Goal: Information Seeking & Learning: Learn about a topic

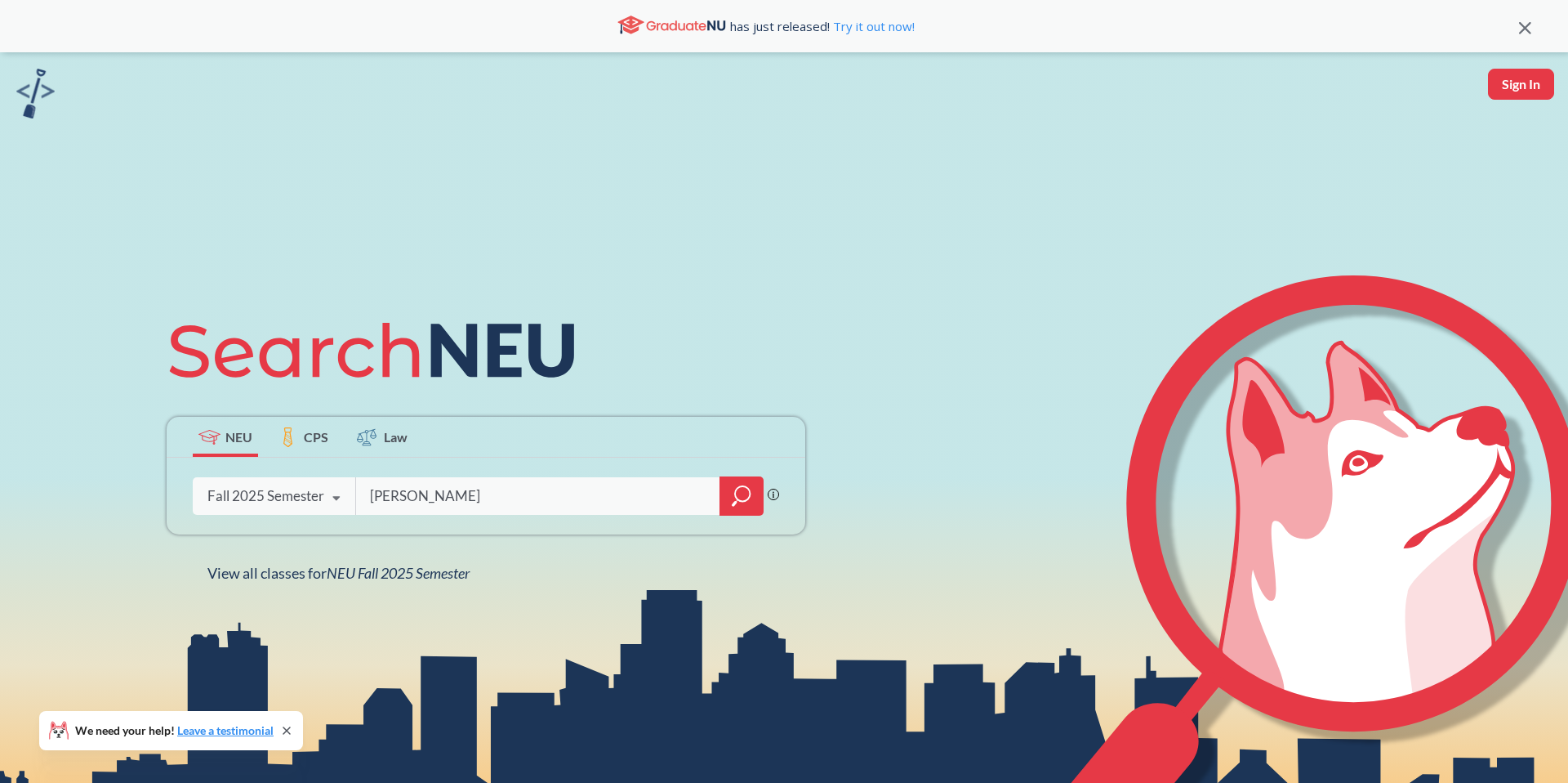
type input "[PERSON_NAME]"
click at [750, 508] on div at bounding box center [742, 496] width 44 height 40
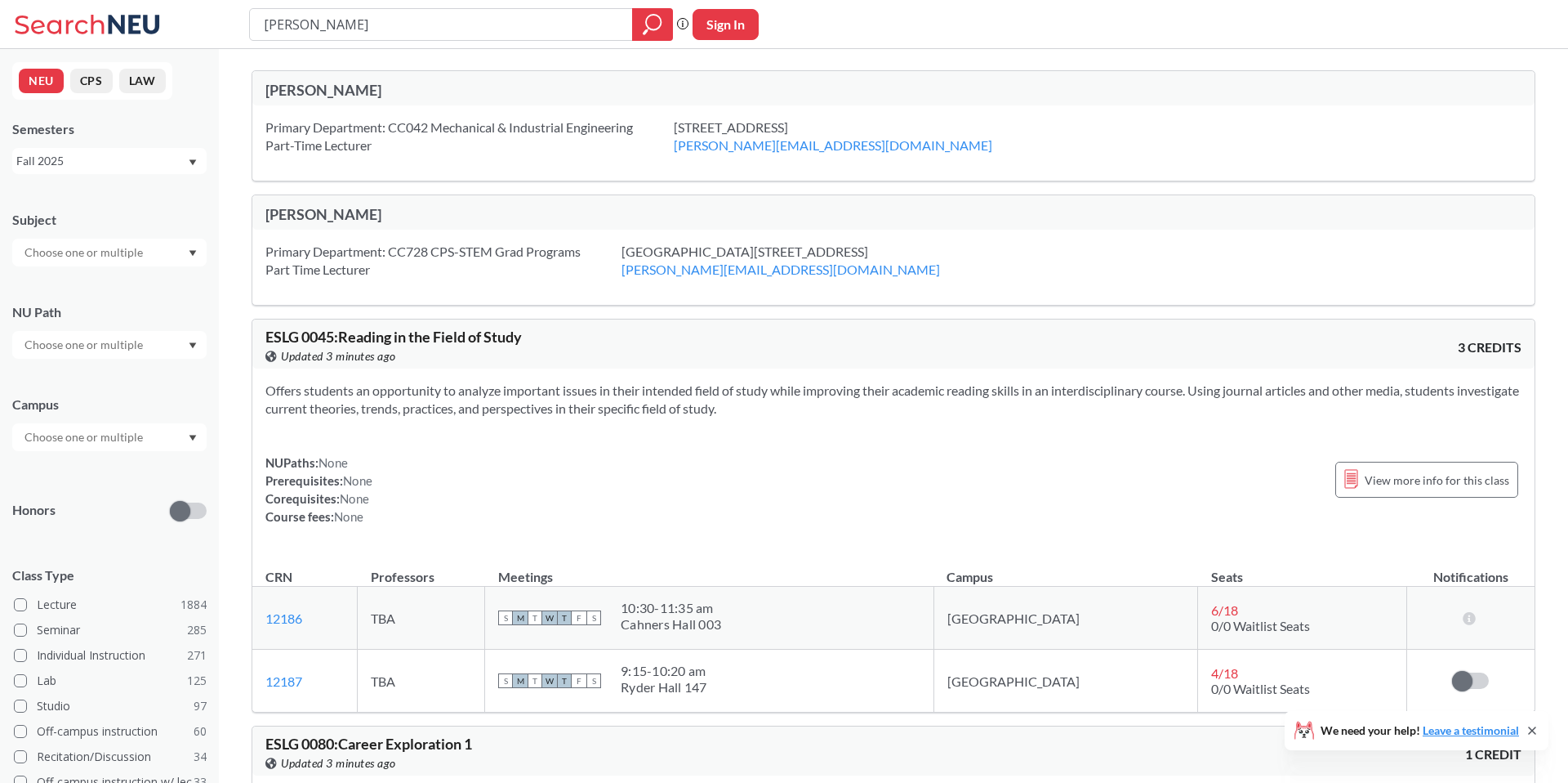
click at [339, 98] on div "[PERSON_NAME]" at bounding box center [580, 90] width 628 height 18
click at [583, 18] on input "[PERSON_NAME]" at bounding box center [441, 24] width 358 height 28
click at [649, 18] on icon "magnifying glass" at bounding box center [652, 25] width 19 height 23
click at [377, 109] on div "Primary Department: CC042 Mechanical & Industrial Engineering Part-Time Lecture…" at bounding box center [893, 143] width 1282 height 75
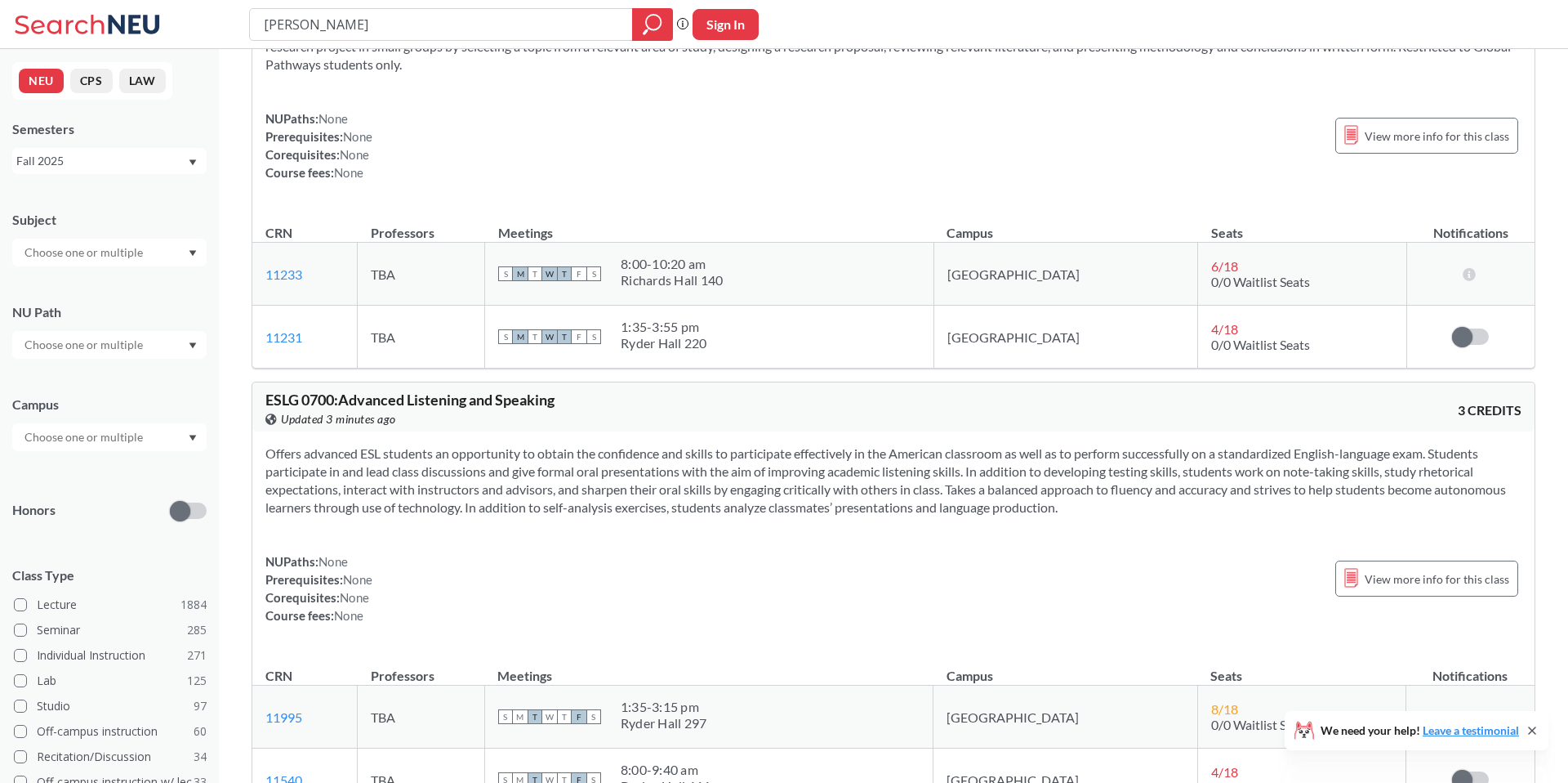
scroll to position [4078, 0]
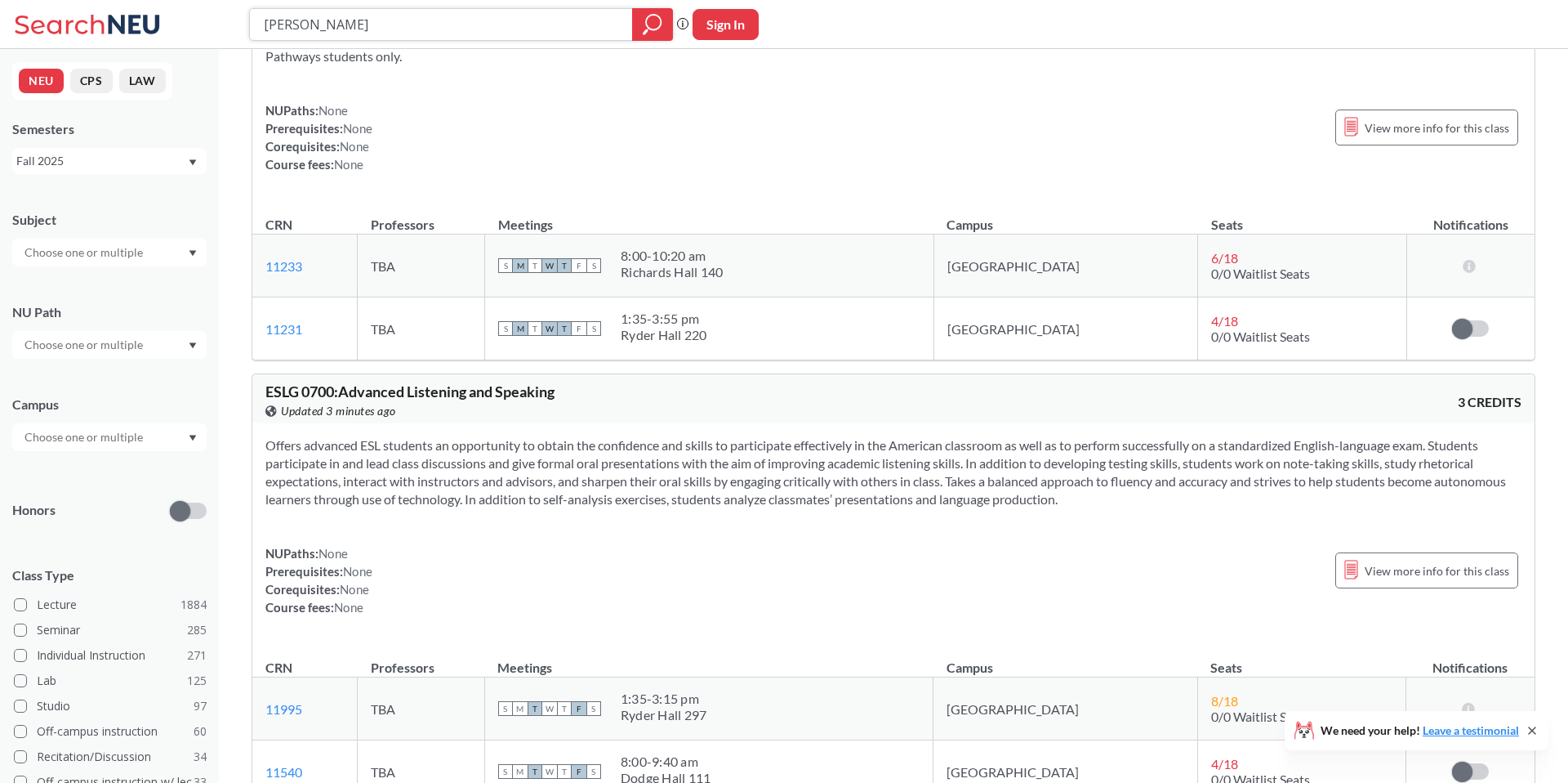
click at [486, 31] on input "[PERSON_NAME]" at bounding box center [441, 24] width 358 height 28
type input "Generative"
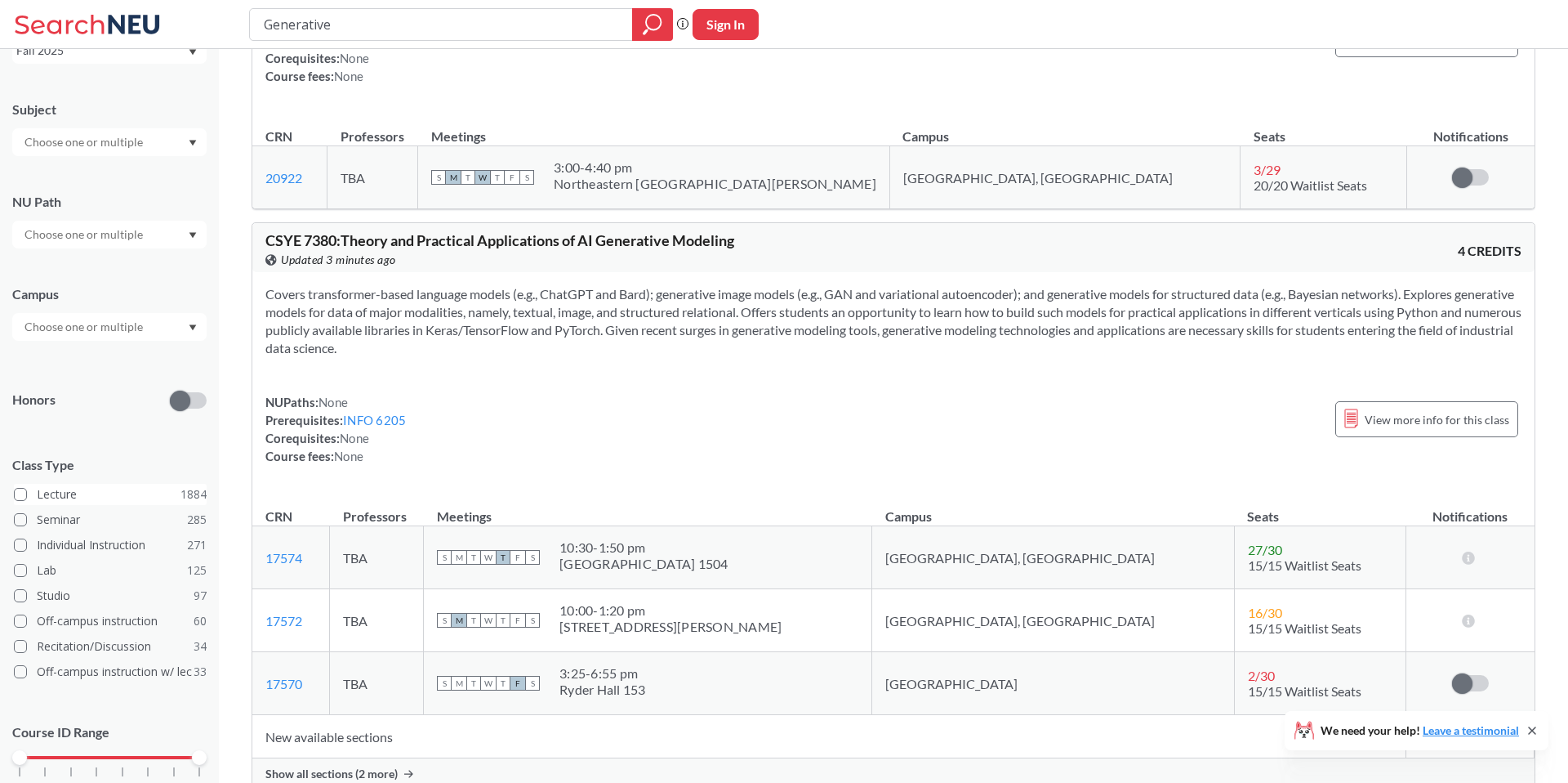
scroll to position [173, 0]
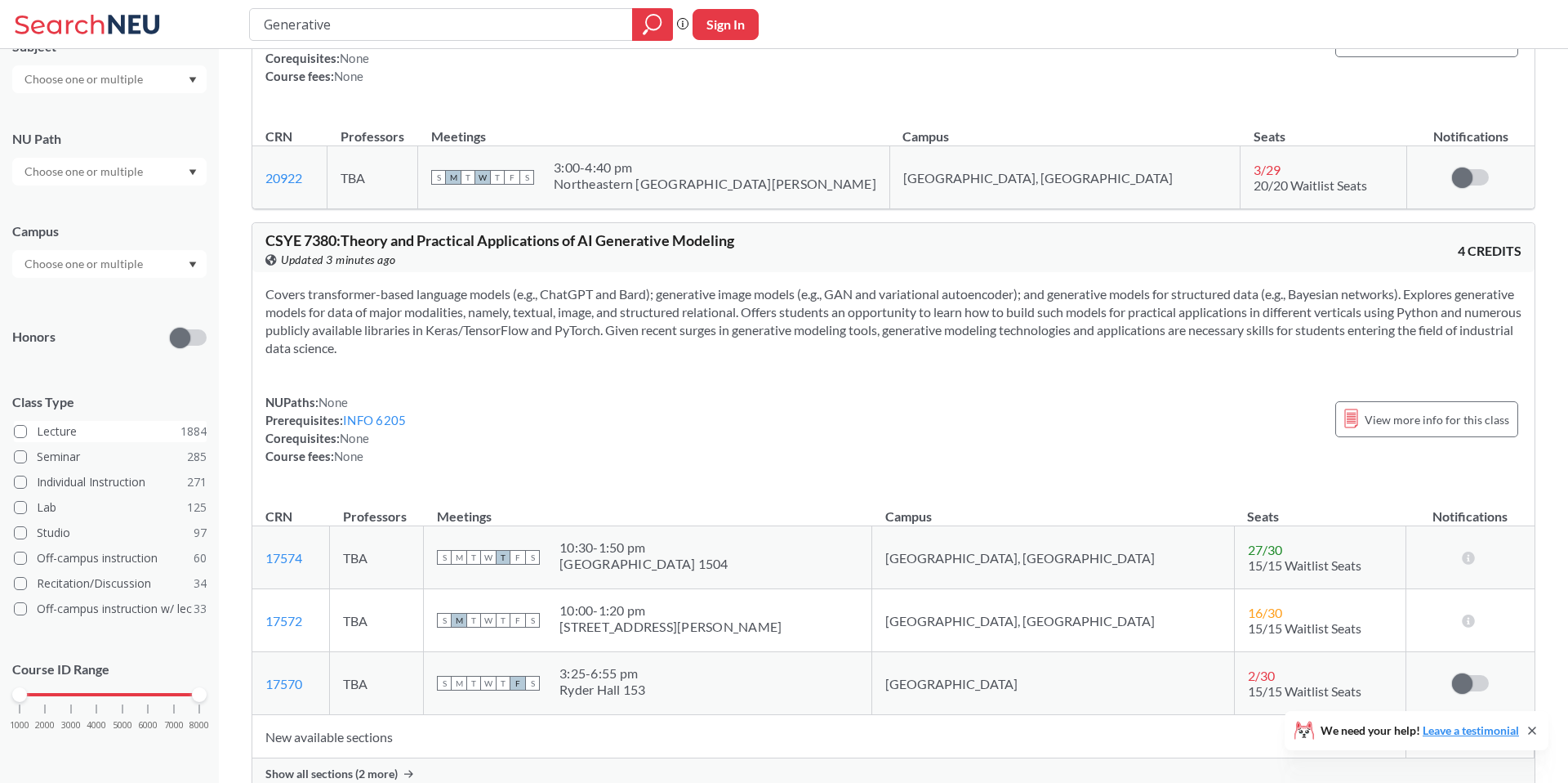
click at [20, 433] on span at bounding box center [20, 431] width 14 height 14
click at [37, 433] on input "Lecture 1884" at bounding box center [43, 429] width 14 height 14
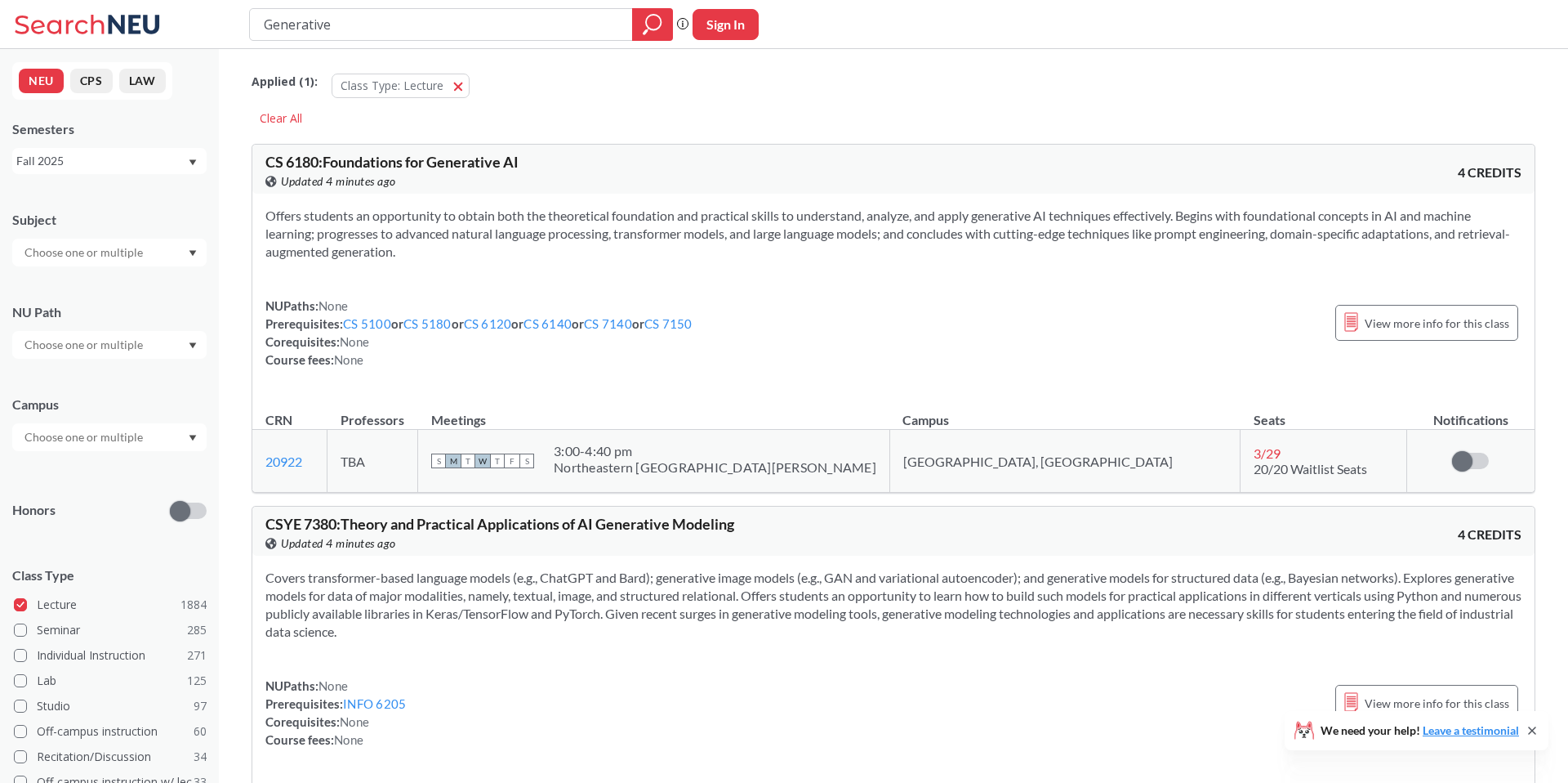
click at [117, 435] on input "text" at bounding box center [85, 437] width 137 height 19
click at [69, 487] on div "[GEOGRAPHIC_DATA] ( 1548 )" at bounding box center [109, 474] width 194 height 44
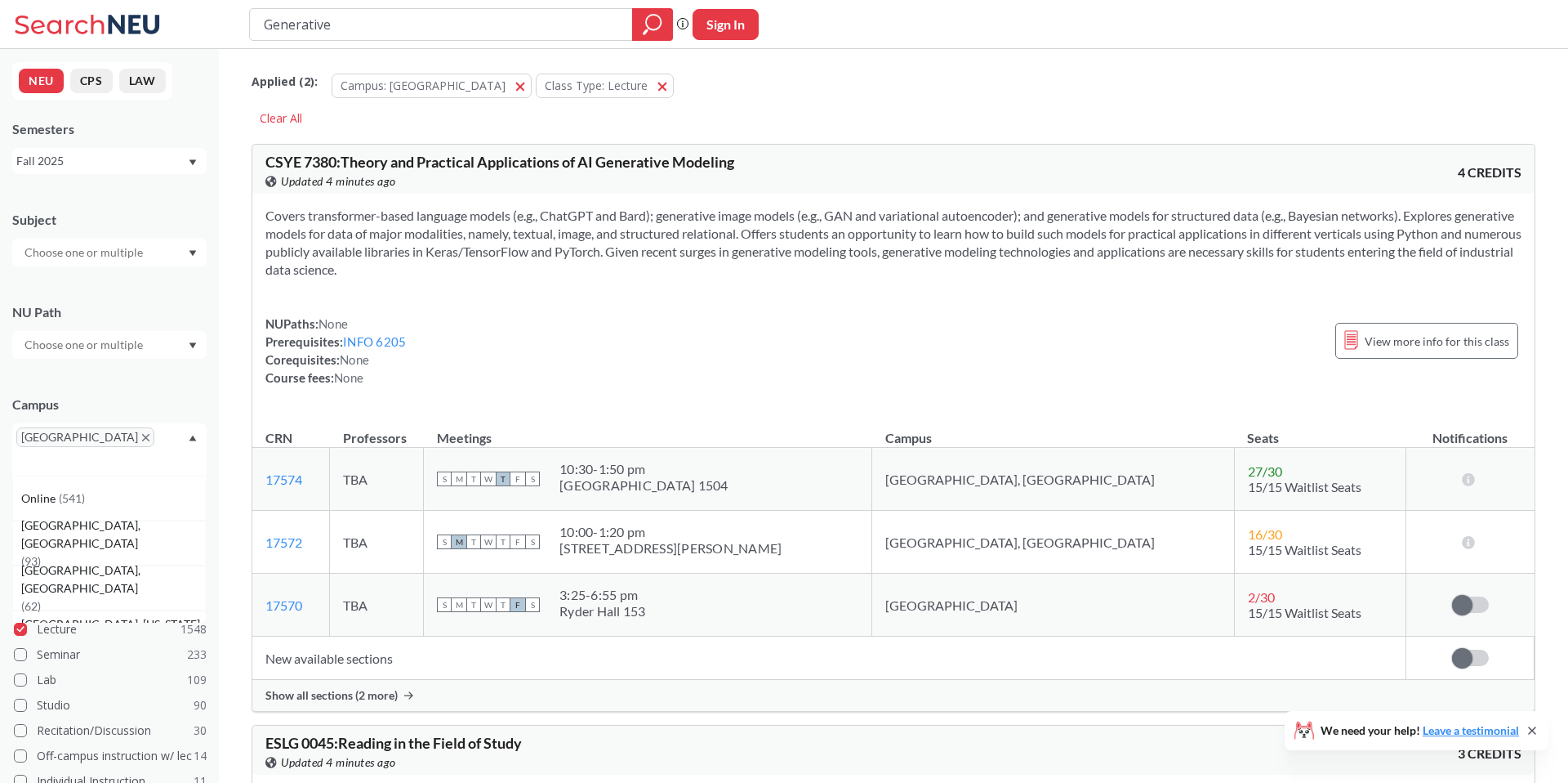
click at [119, 353] on input "text" at bounding box center [85, 345] width 137 height 19
click at [115, 245] on input "text" at bounding box center [85, 252] width 137 height 19
click at [113, 223] on div "Subject" at bounding box center [109, 219] width 194 height 18
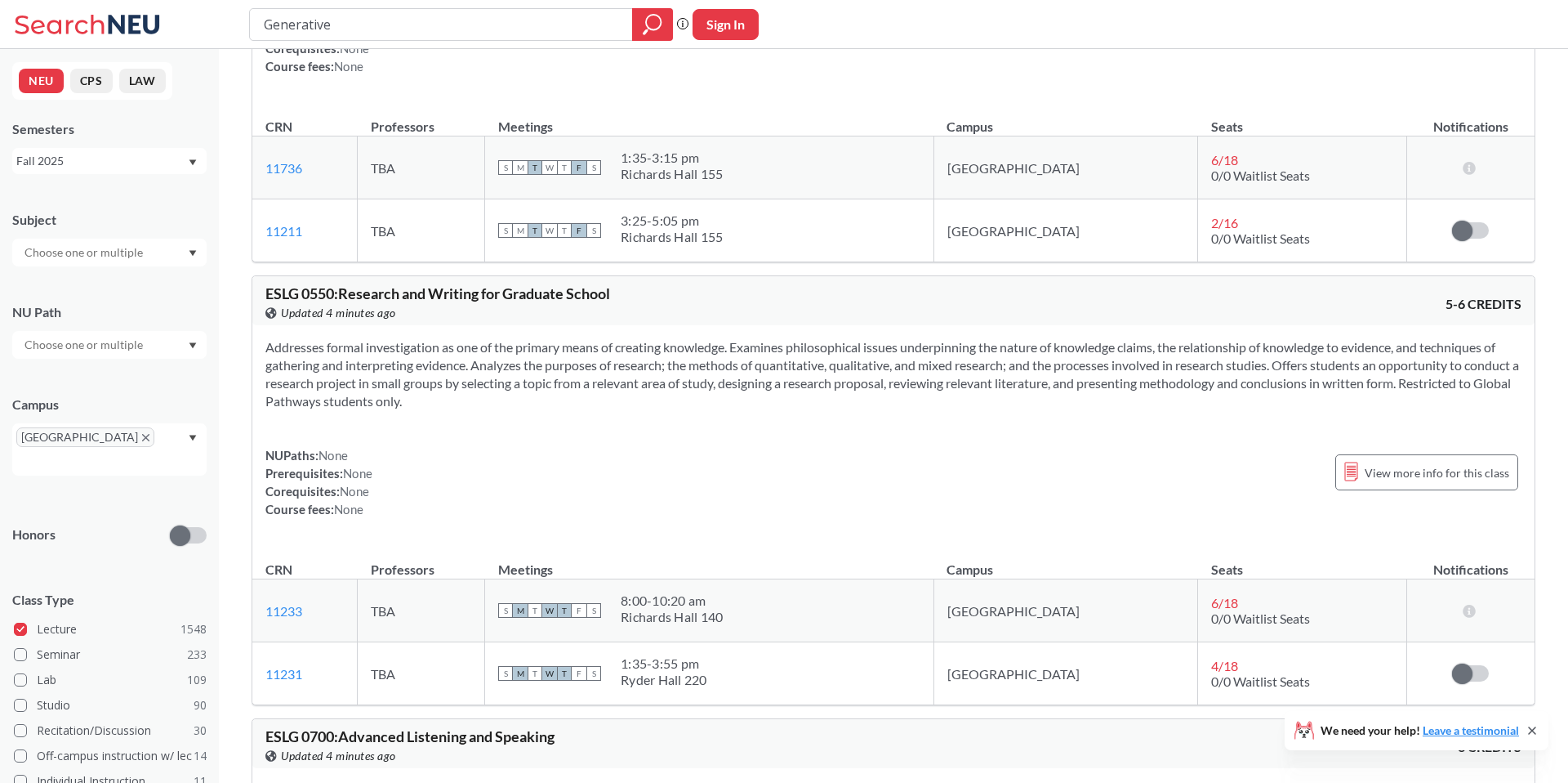
scroll to position [4598, 0]
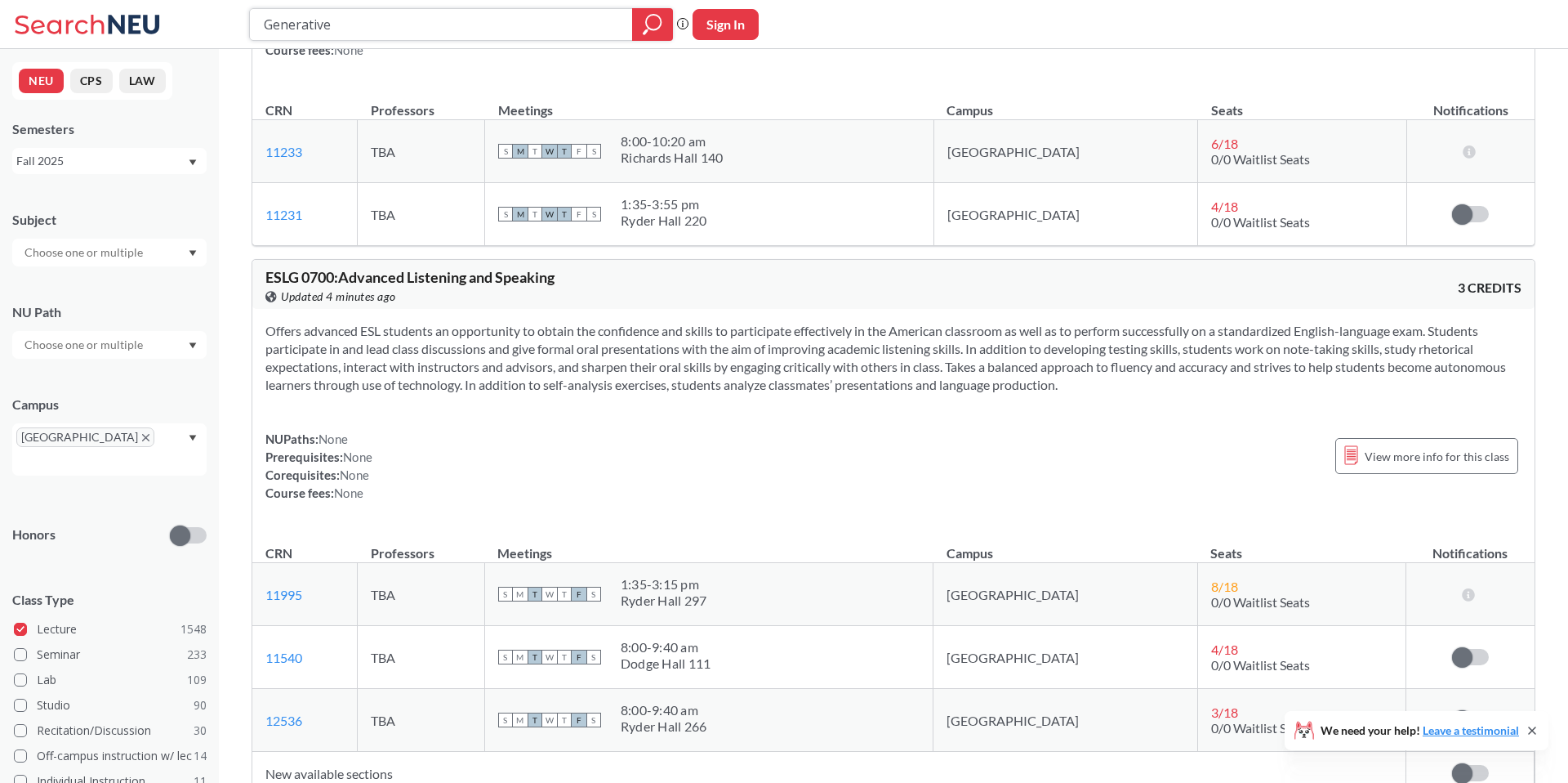
click at [484, 27] on input "Generative" at bounding box center [441, 24] width 358 height 28
type input "MLOps"
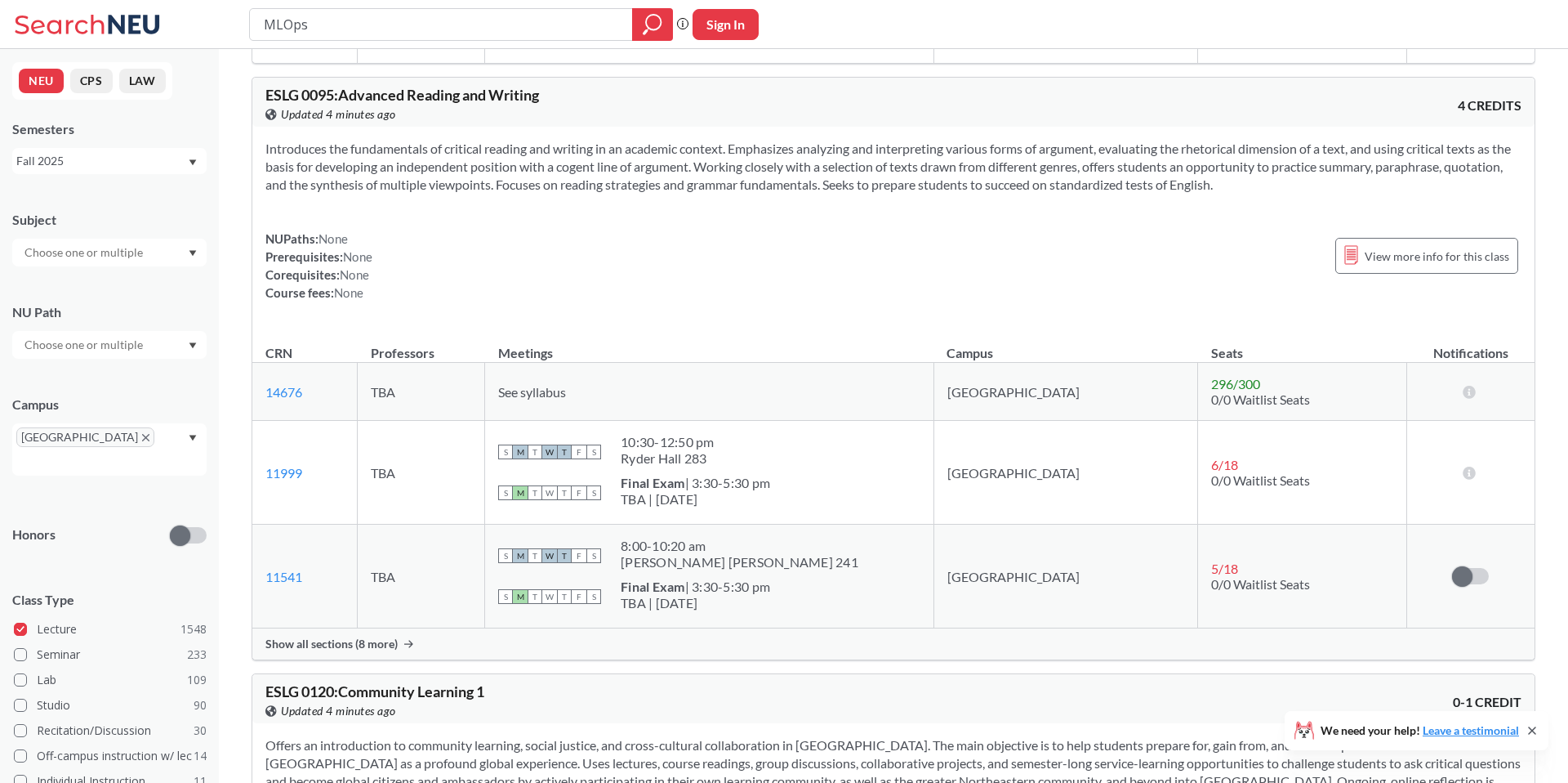
scroll to position [899, 0]
